Goal: Task Accomplishment & Management: Manage account settings

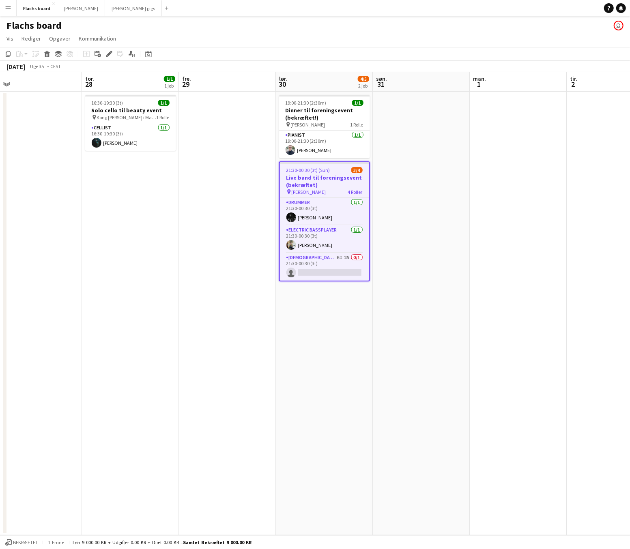
click at [393, 214] on app-date-cell at bounding box center [421, 313] width 97 height 443
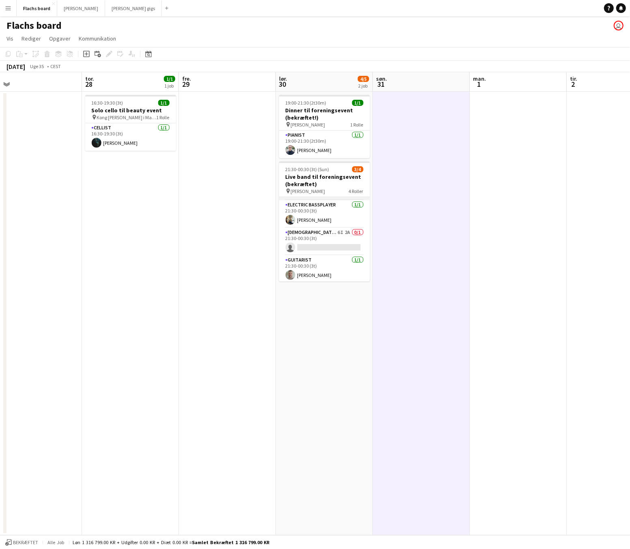
scroll to position [26, 0]
click at [343, 235] on app-card-role "[DEMOGRAPHIC_DATA] Singer 6I 2A 0/1 21:30-00:30 (3t) single-neutral-actions" at bounding box center [324, 241] width 91 height 28
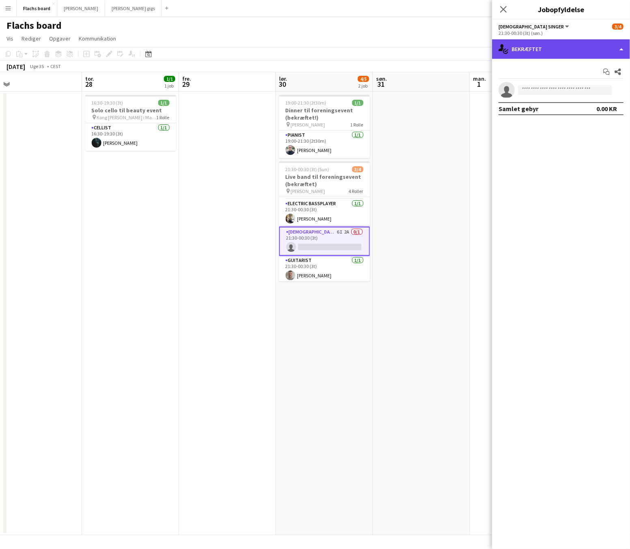
click at [541, 49] on div "single-neutral-actions-check-2 Bekræftet" at bounding box center [561, 48] width 138 height 19
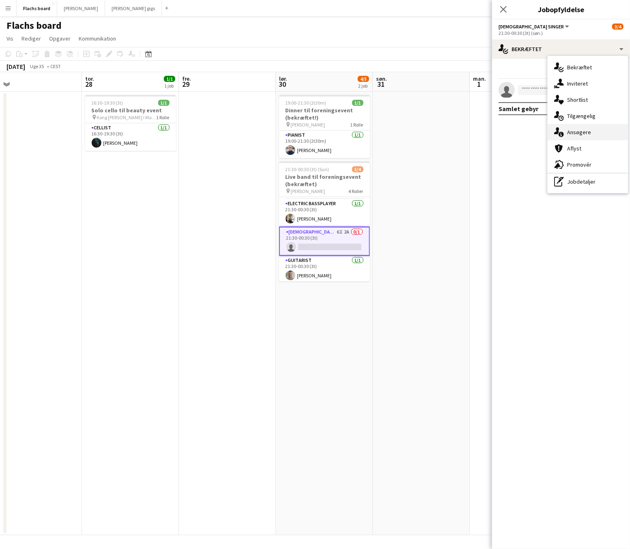
click at [578, 131] on div "single-neutral-actions-information Ansøgere" at bounding box center [587, 132] width 80 height 16
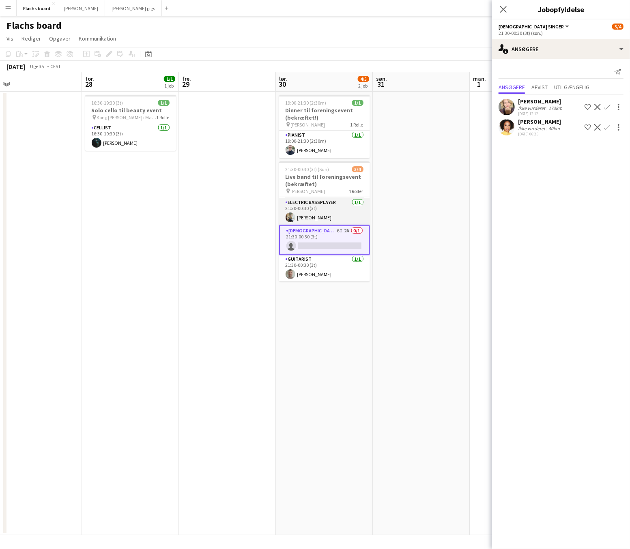
scroll to position [0, 0]
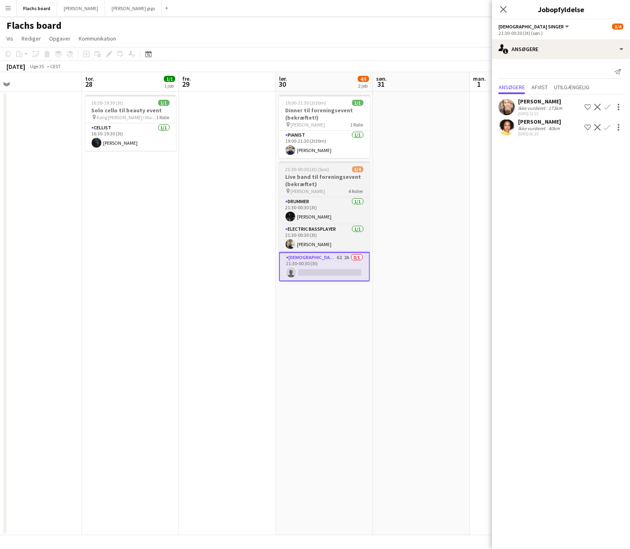
click at [338, 169] on div "21:30-00:30 (3t) (Sun) 3/4" at bounding box center [324, 169] width 91 height 6
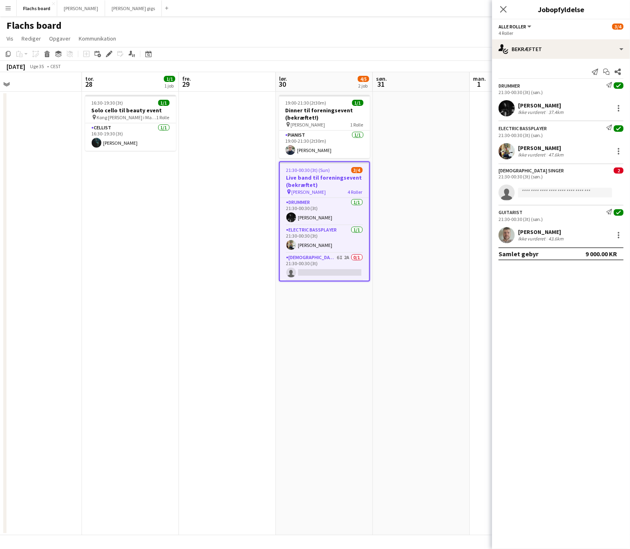
click at [444, 147] on app-date-cell at bounding box center [421, 313] width 97 height 443
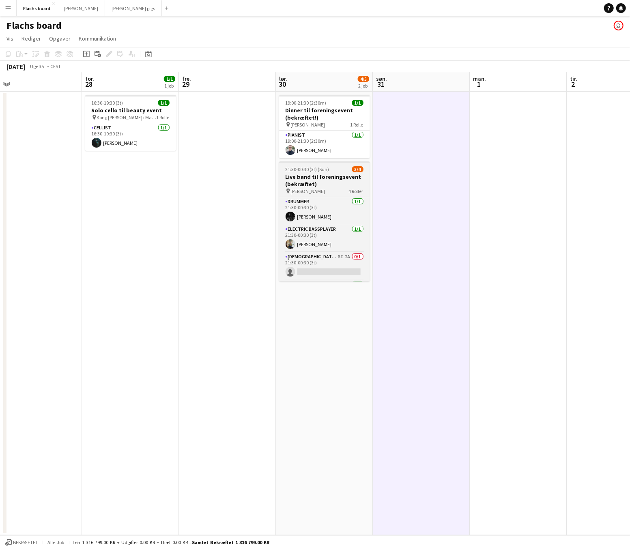
click at [293, 186] on h3 "Live band til foreningsevent (bekræftet)" at bounding box center [324, 180] width 91 height 15
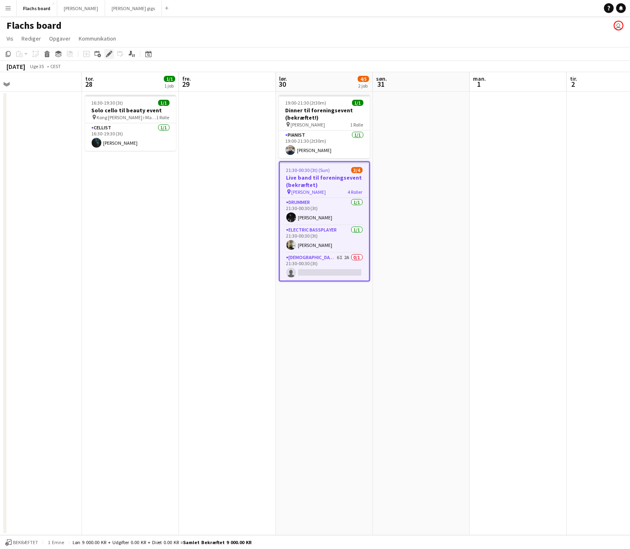
click at [108, 53] on icon at bounding box center [109, 54] width 4 height 4
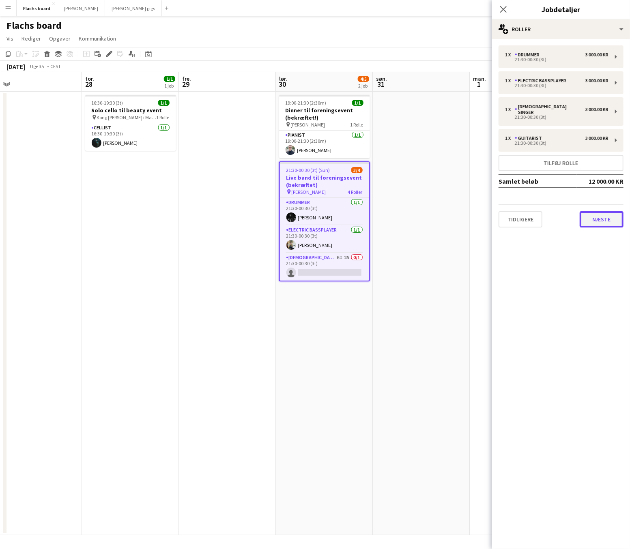
click at [590, 211] on button "Næste" at bounding box center [601, 219] width 44 height 16
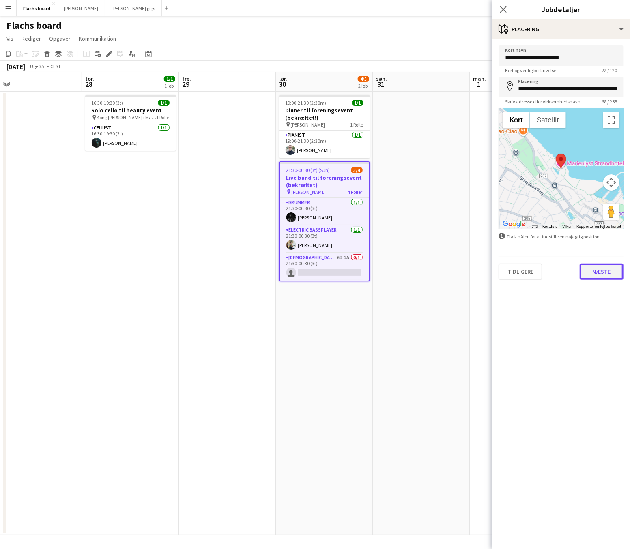
click at [598, 274] on button "Næste" at bounding box center [601, 272] width 44 height 16
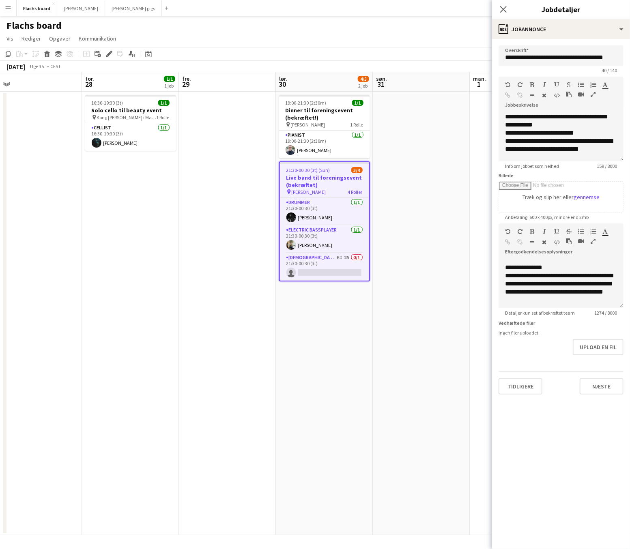
scroll to position [387, 0]
click at [507, 7] on icon "Luk pop-in" at bounding box center [503, 9] width 8 height 8
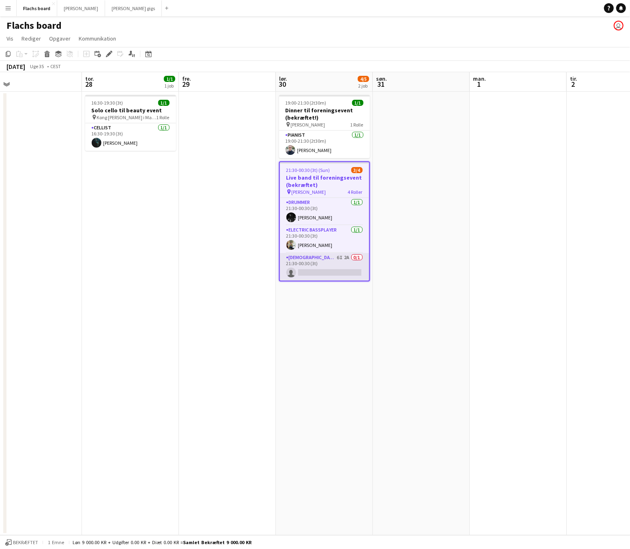
click at [337, 270] on app-card-role "[DEMOGRAPHIC_DATA] Singer 6I 2A 0/1 21:30-00:30 (3t) single-neutral-actions" at bounding box center [324, 267] width 89 height 28
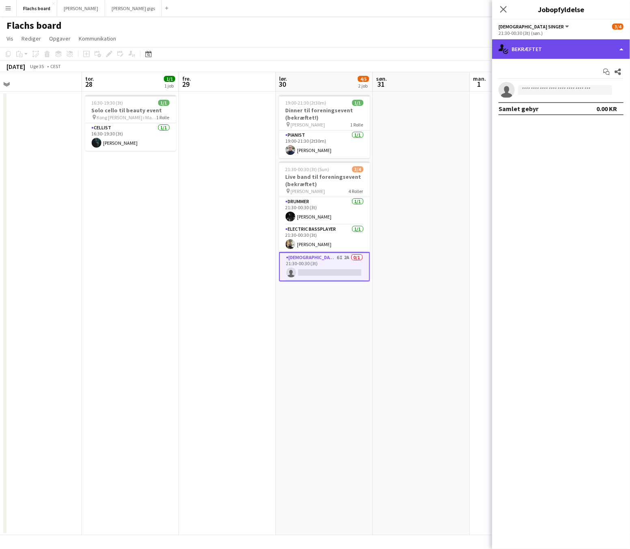
click at [546, 44] on div "single-neutral-actions-check-2 Bekræftet" at bounding box center [561, 48] width 138 height 19
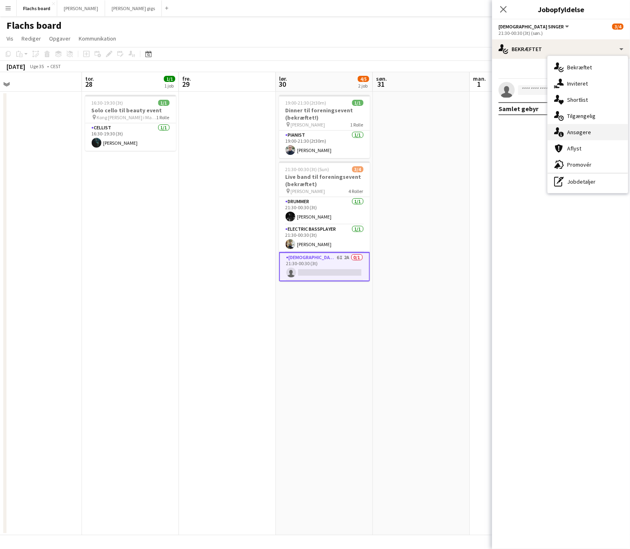
click at [582, 128] on div "single-neutral-actions-information Ansøgere" at bounding box center [587, 132] width 80 height 16
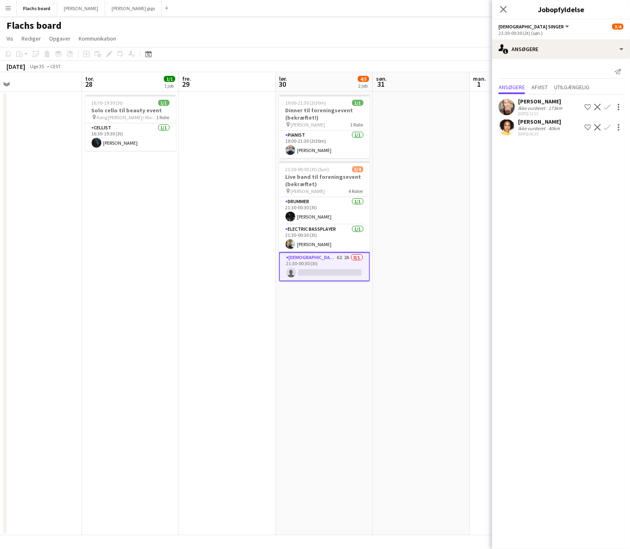
click at [420, 156] on app-date-cell at bounding box center [421, 313] width 97 height 443
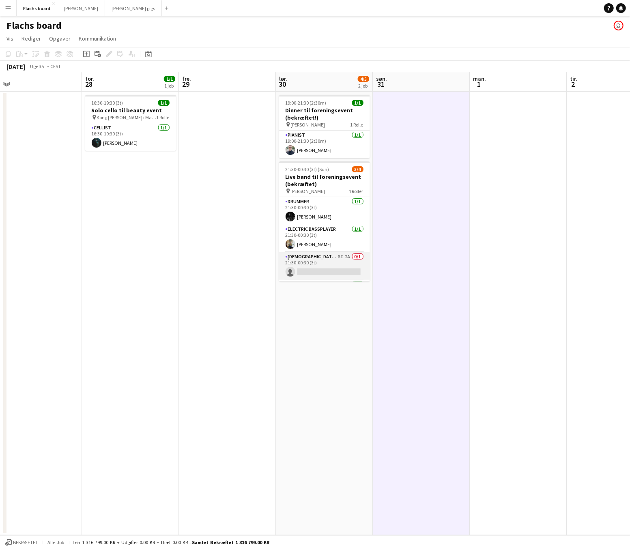
click at [318, 257] on app-card-role "[DEMOGRAPHIC_DATA] Singer 6I 2A 0/1 21:30-00:30 (3t) single-neutral-actions" at bounding box center [324, 266] width 91 height 28
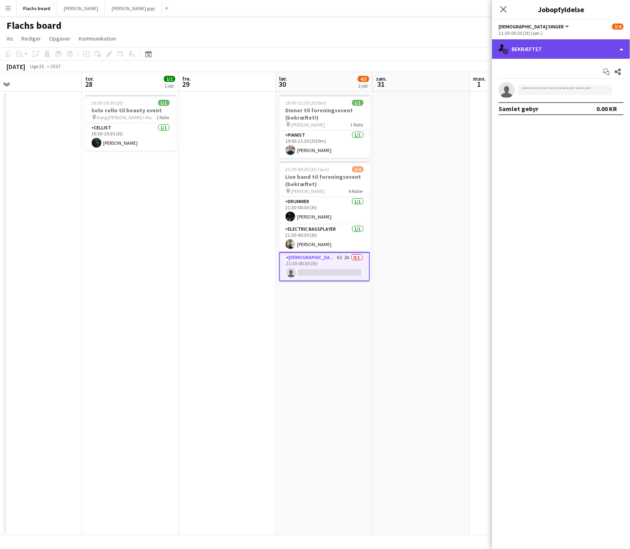
click at [568, 47] on div "single-neutral-actions-check-2 Bekræftet" at bounding box center [561, 48] width 138 height 19
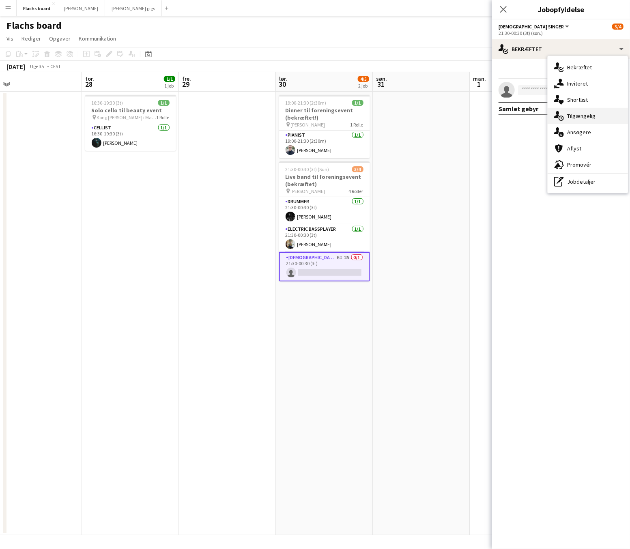
click at [591, 114] on div "single-neutral-actions-upload Tilgængelig" at bounding box center [587, 116] width 80 height 16
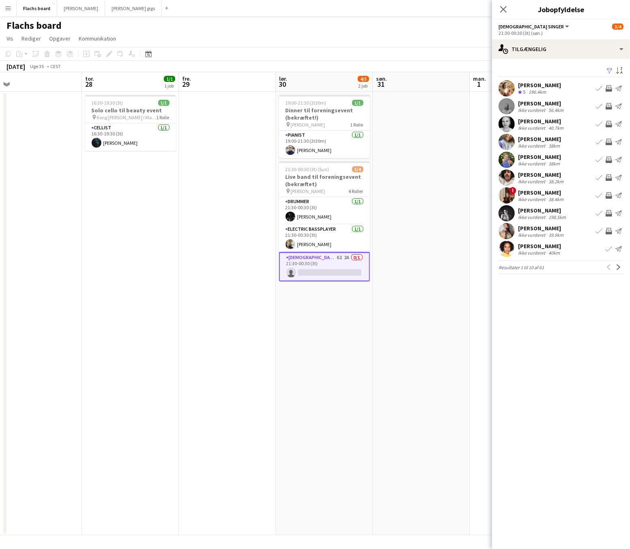
click at [609, 124] on app-icon "Inviter team" at bounding box center [608, 124] width 6 height 6
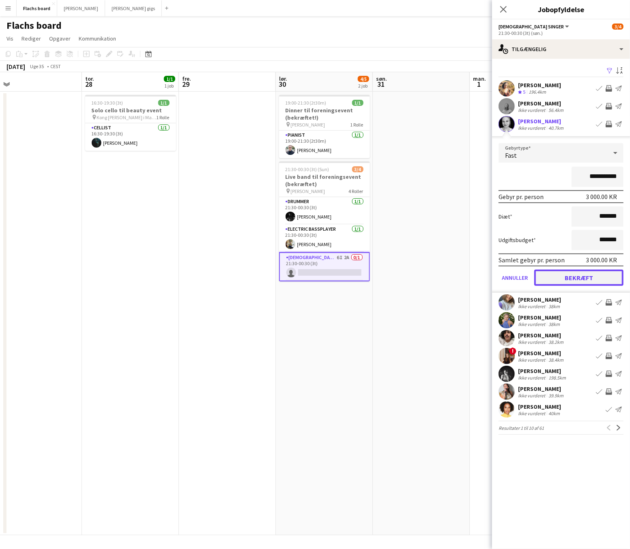
click at [597, 278] on button "Bekræft" at bounding box center [578, 278] width 89 height 16
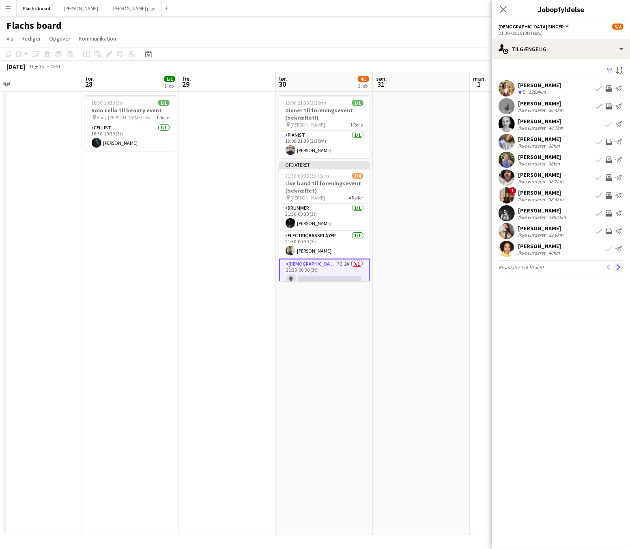
click at [619, 270] on button "Næste" at bounding box center [618, 267] width 10 height 10
click at [619, 270] on app-icon "Næste" at bounding box center [618, 267] width 6 height 6
click at [619, 270] on button "Næste" at bounding box center [618, 267] width 10 height 10
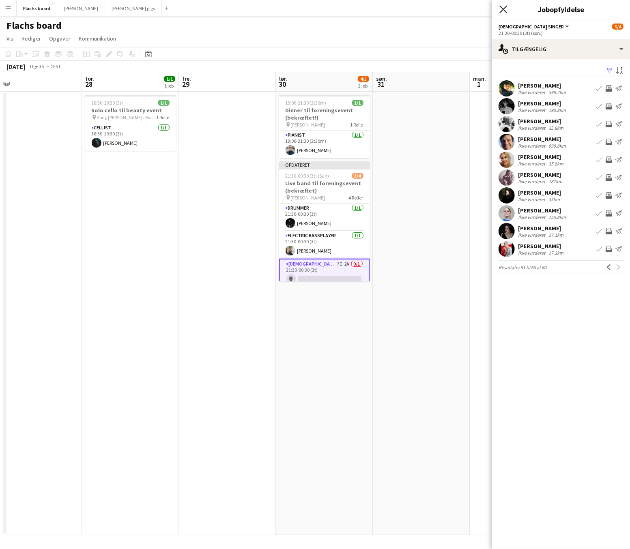
click at [502, 7] on icon "Luk pop-in" at bounding box center [503, 9] width 8 height 8
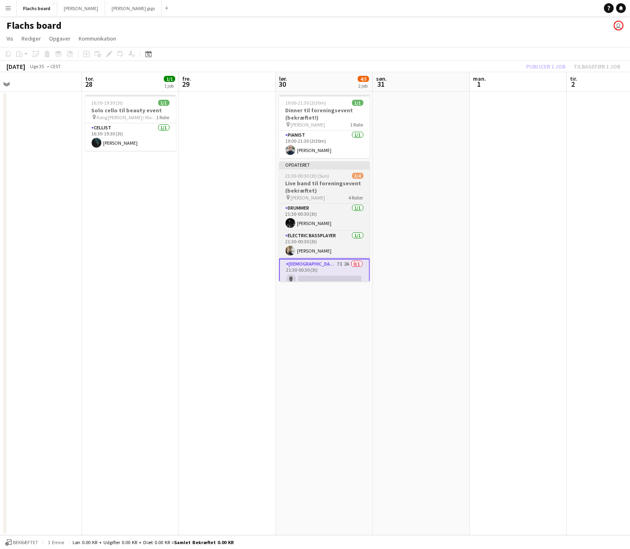
click at [319, 170] on app-job-card "Opdateret 21:30-00:30 (3t) (Sun) 3/4 Live band til foreningsevent (bekræftet) p…" at bounding box center [324, 221] width 91 height 120
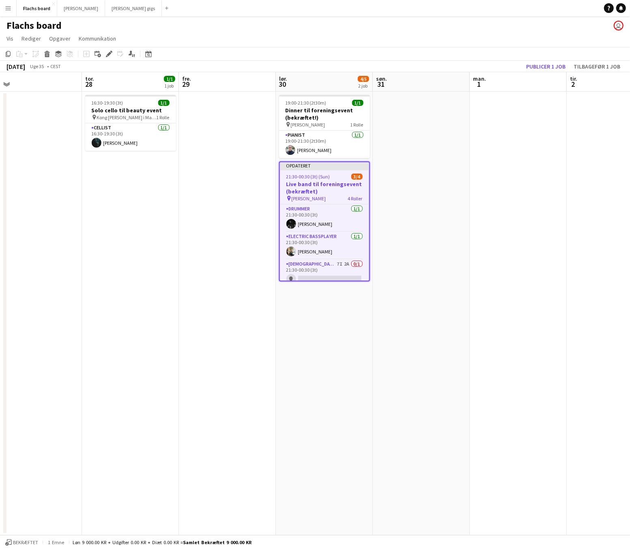
click at [545, 61] on div "[DATE] Uge 35 • CEST Publicer 1 job Tilbagefør 1 job" at bounding box center [315, 66] width 630 height 11
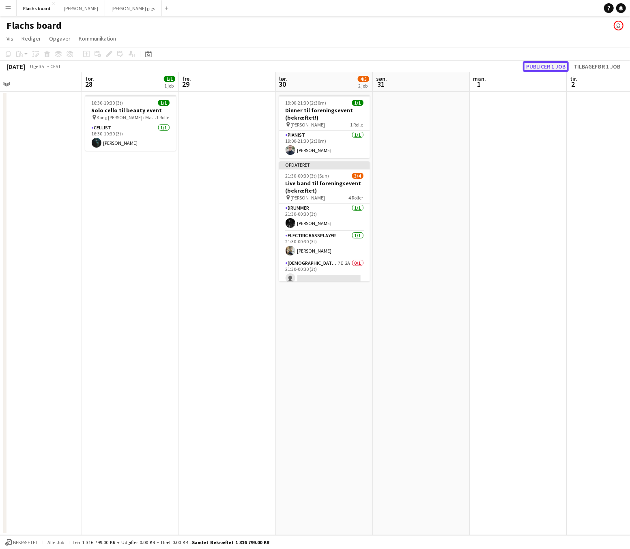
click at [544, 64] on button "Publicer 1 job" at bounding box center [546, 66] width 46 height 11
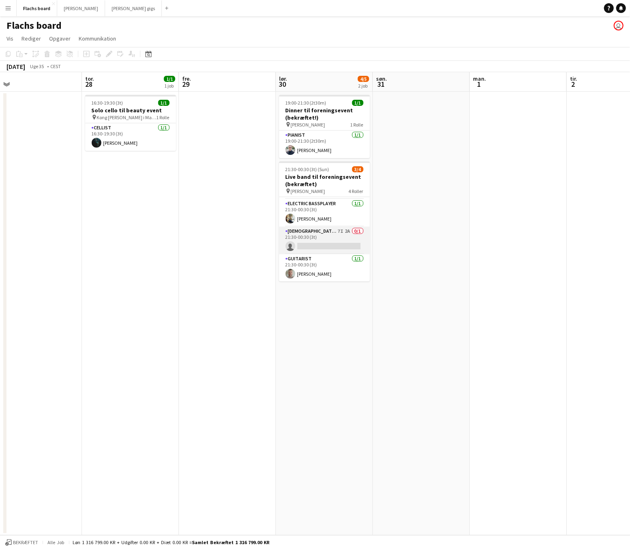
scroll to position [0, 0]
